Goal: Consume media (video, audio)

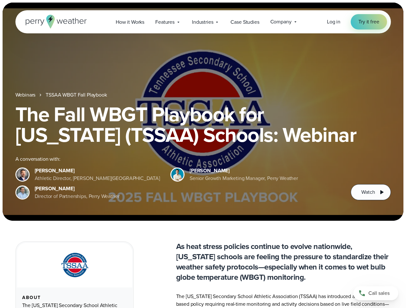
click at [203, 154] on div "The Fall WBGT Playbook for [US_STATE] (TSSAA) Schools: Webinar A conversation w…" at bounding box center [202, 152] width 375 height 96
click at [203, 22] on span "Industries" at bounding box center [202, 22] width 21 height 8
click at [203, 112] on h1 "The Fall WBGT Playbook for [US_STATE] (TSSAA) Schools: Webinar" at bounding box center [202, 124] width 375 height 41
click at [77, 95] on link "TSSAA WBGT Fall Playbook" at bounding box center [76, 95] width 61 height 8
click at [370, 192] on span "Watch" at bounding box center [367, 193] width 13 height 8
